Goal: Task Accomplishment & Management: Manage account settings

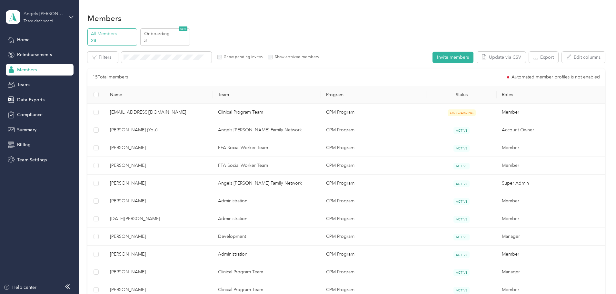
click at [42, 23] on div "Team dashboard" at bounding box center [39, 21] width 30 height 4
click at [31, 71] on div "Personal dashboard" at bounding box center [73, 67] width 127 height 11
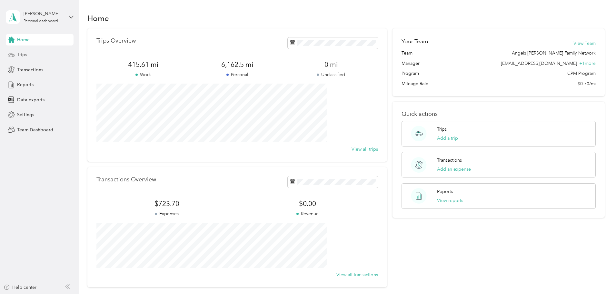
click at [18, 54] on span "Trips" at bounding box center [22, 54] width 10 height 7
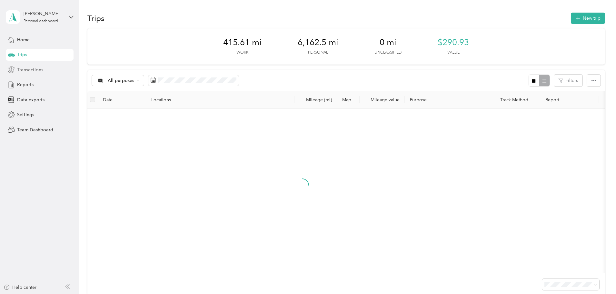
click at [22, 69] on span "Transactions" at bounding box center [30, 69] width 26 height 7
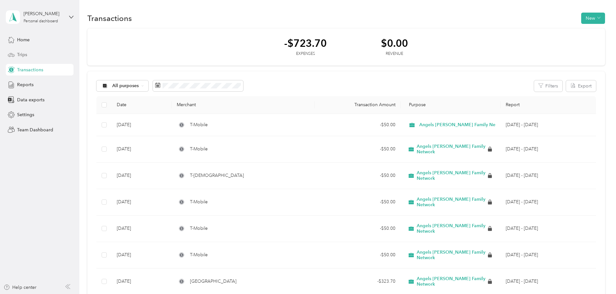
click at [24, 54] on span "Trips" at bounding box center [22, 54] width 10 height 7
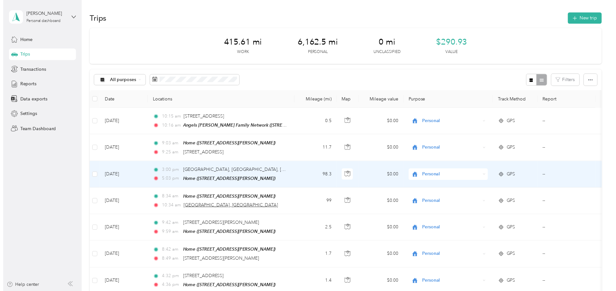
scroll to position [32, 0]
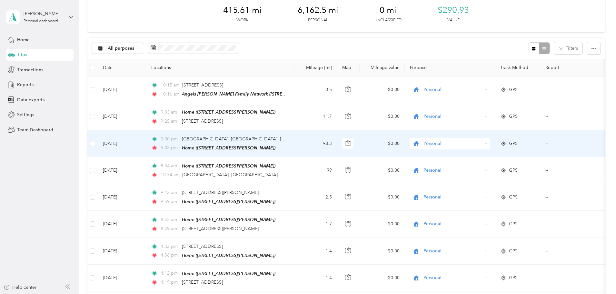
click at [146, 143] on td "[DATE]" at bounding box center [122, 143] width 48 height 27
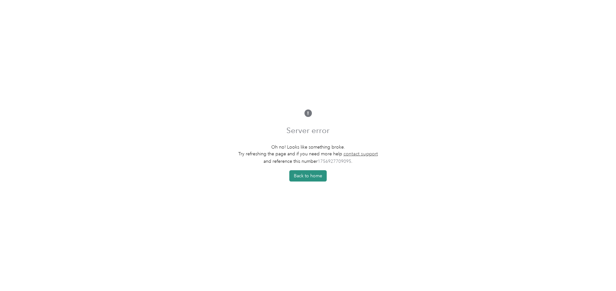
click at [303, 175] on button "Back to home" at bounding box center [307, 175] width 37 height 11
